Goal: Task Accomplishment & Management: Use online tool/utility

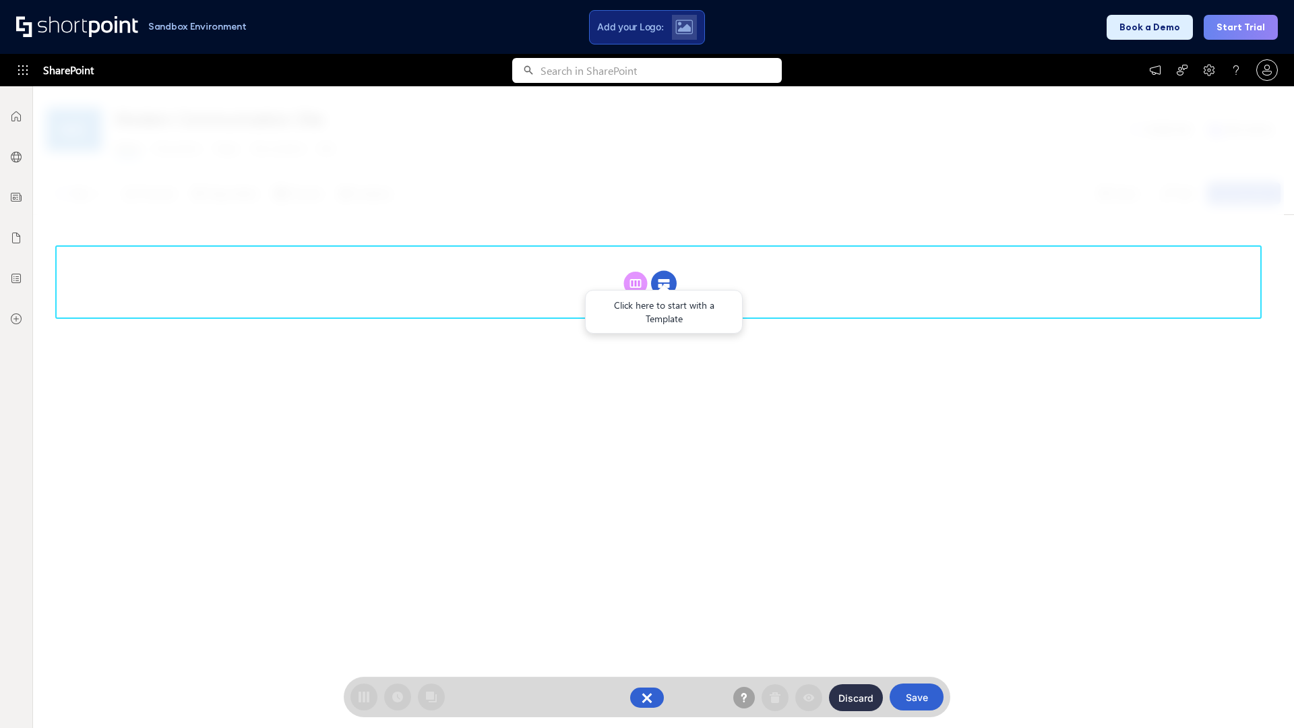
click at [664, 271] on circle at bounding box center [664, 284] width 26 height 26
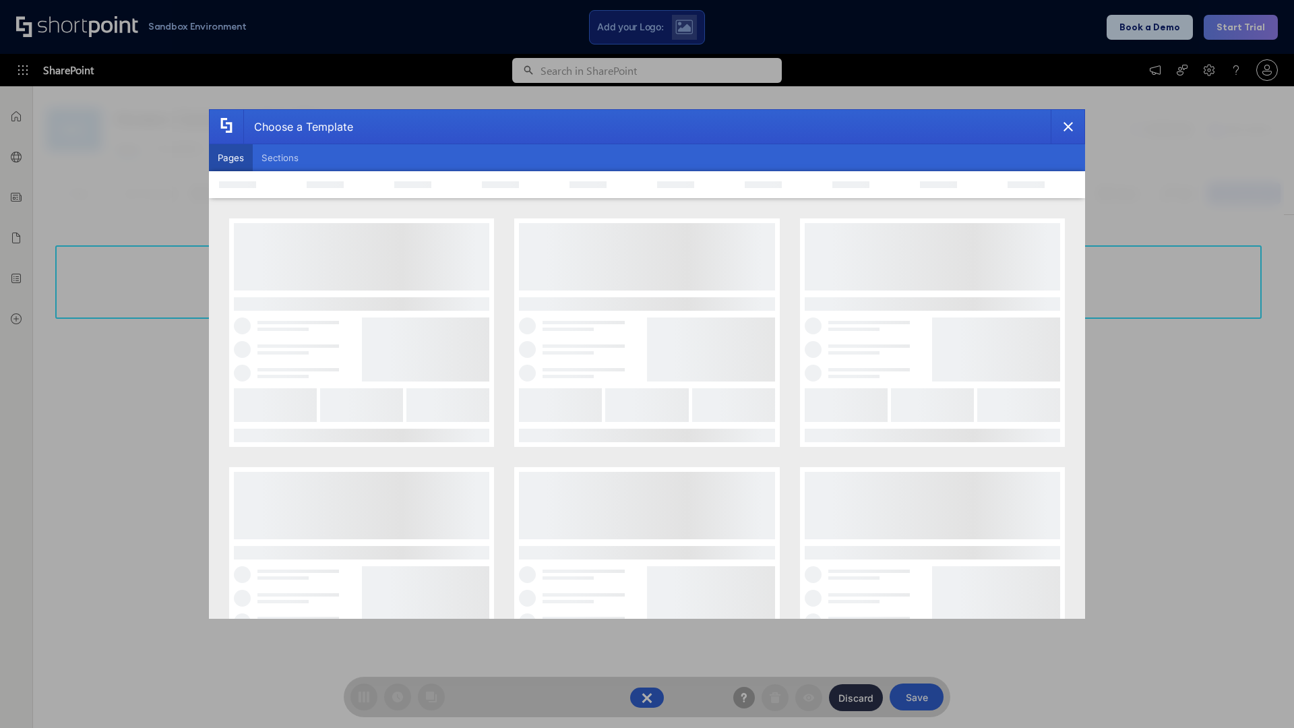
scroll to position [185, 0]
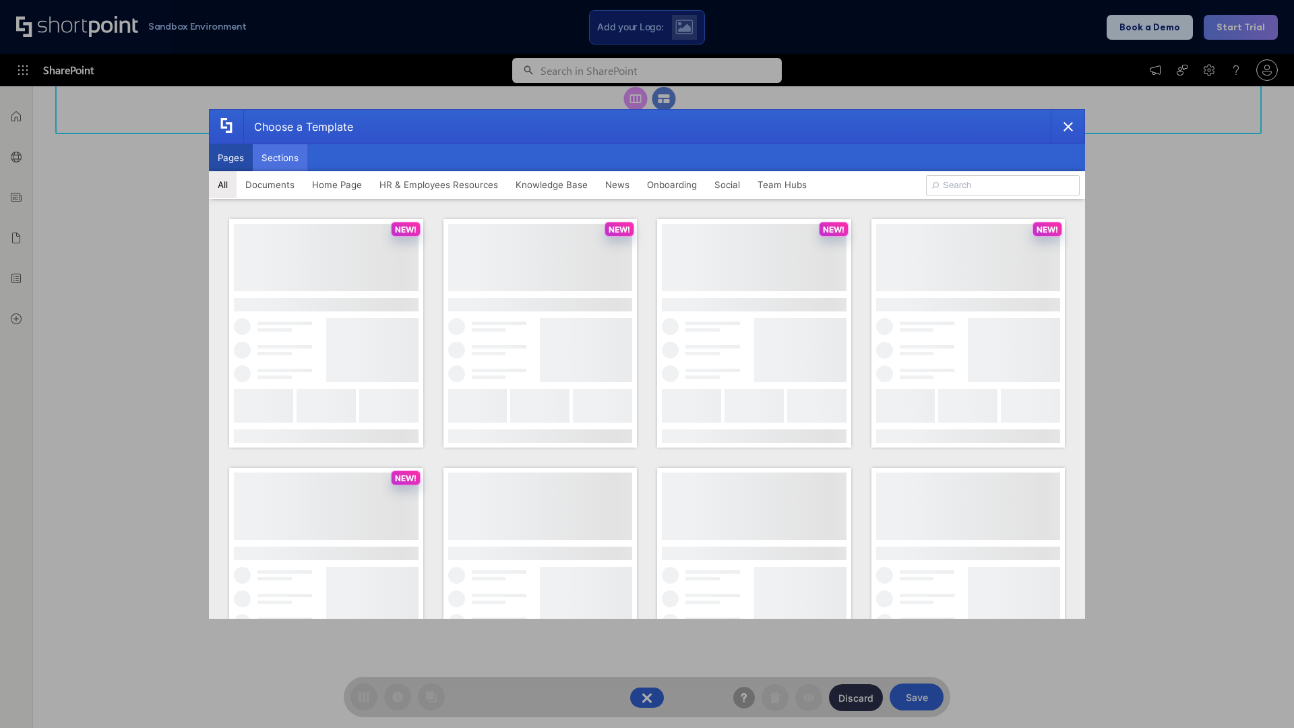
click at [280, 158] on button "Sections" at bounding box center [280, 157] width 55 height 27
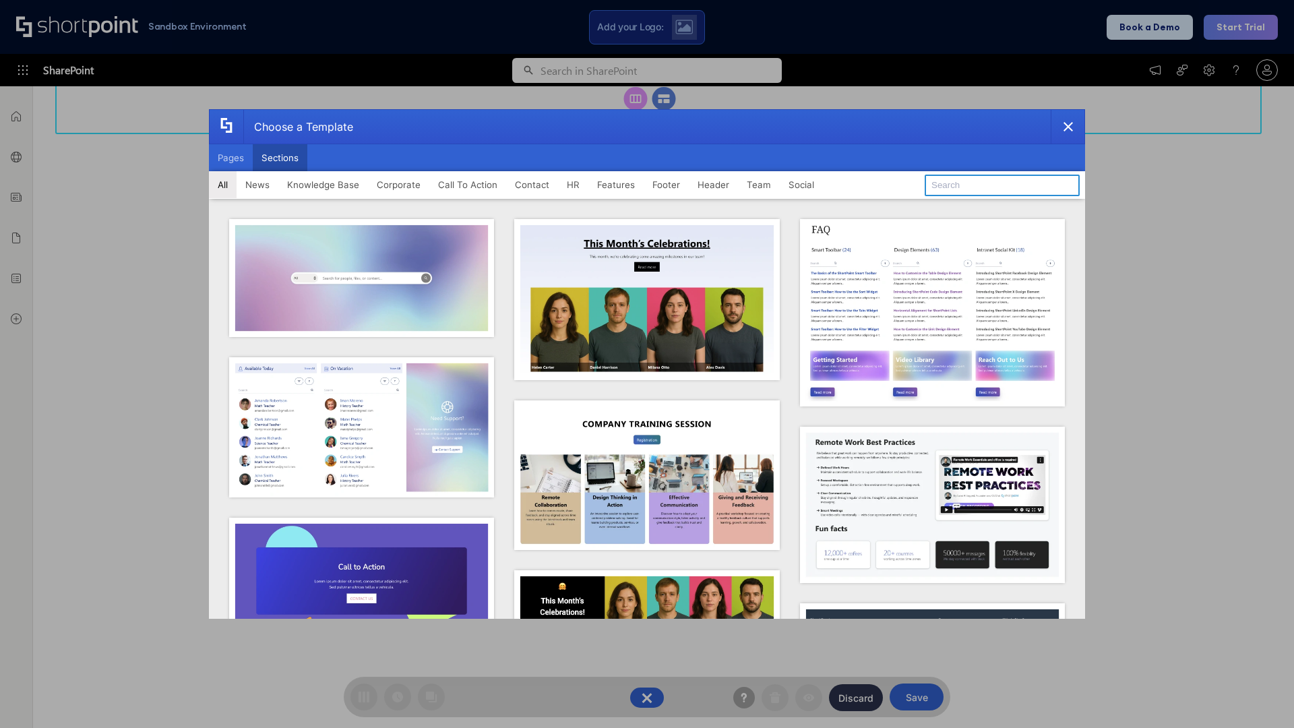
type input "Footer 1"
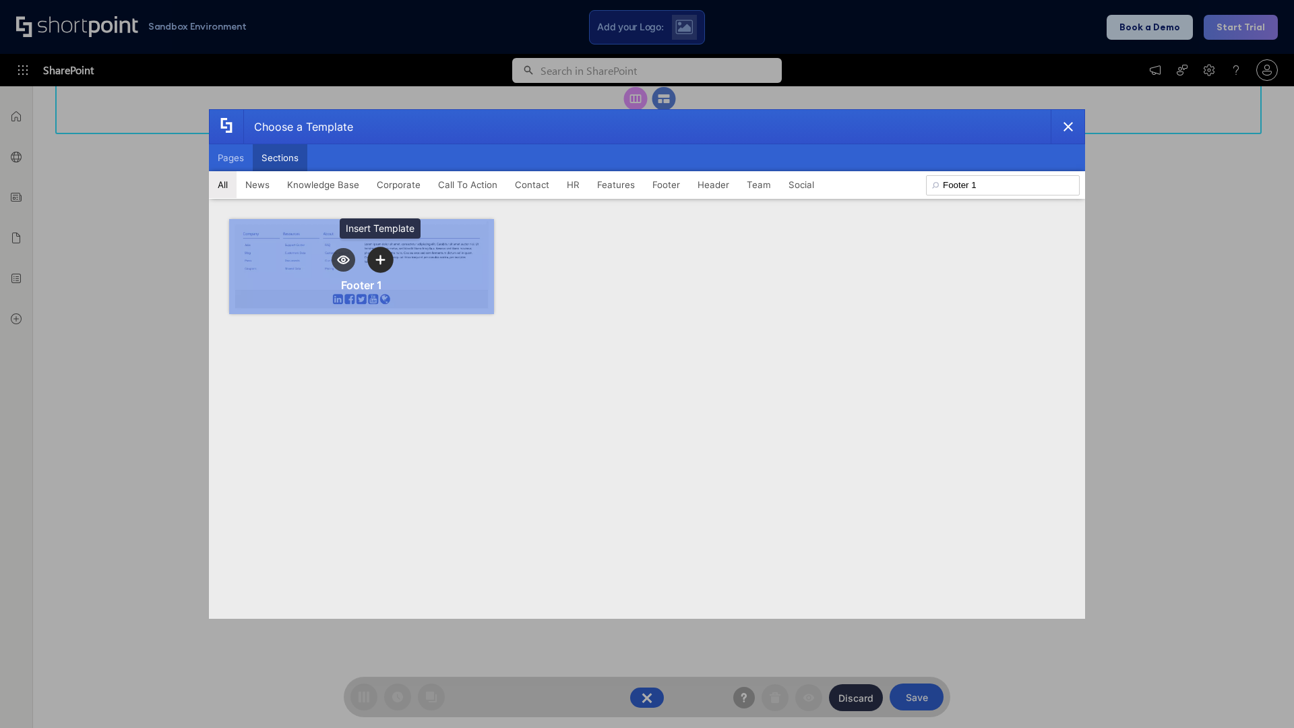
click at [380, 260] on icon "template selector" at bounding box center [379, 259] width 9 height 9
